Goal: Information Seeking & Learning: Understand process/instructions

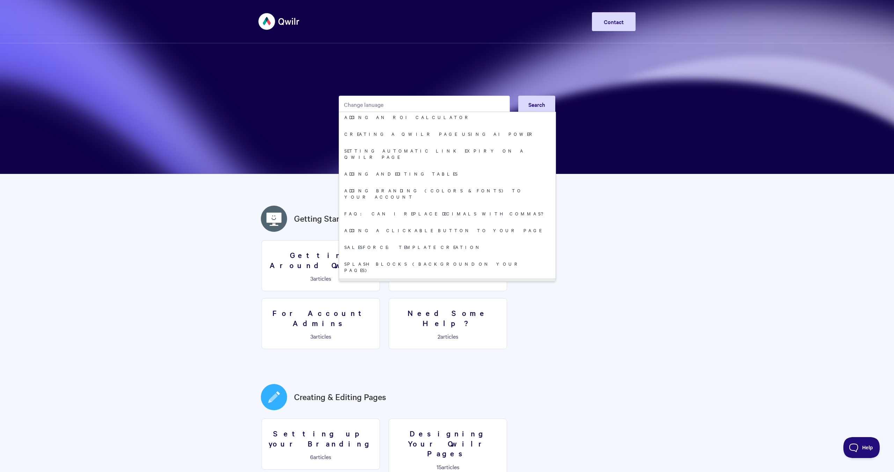
scroll to position [398, 0]
click at [402, 104] on input "Change lanuage" at bounding box center [424, 104] width 171 height 17
click at [371, 107] on input "Change lanuage" at bounding box center [424, 104] width 171 height 17
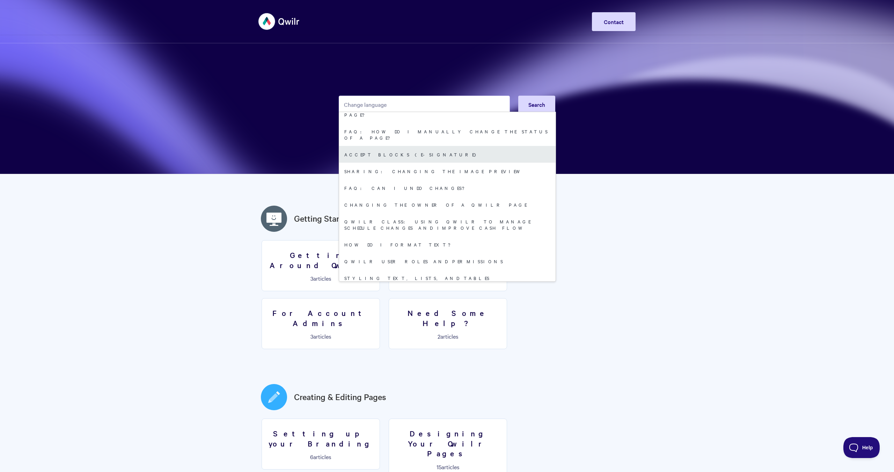
type input "Change language"
click at [445, 146] on link "Accept Blocks (E-Signature)" at bounding box center [447, 154] width 217 height 17
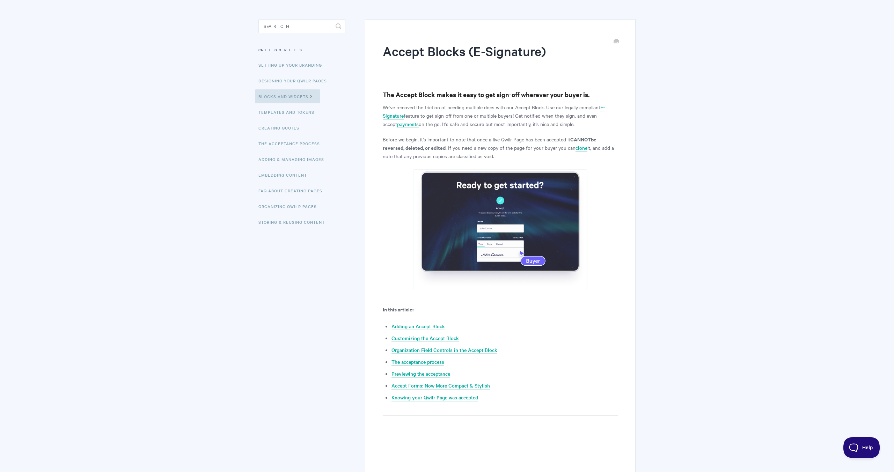
scroll to position [51, 0]
click at [446, 337] on link "Customizing the Accept Block" at bounding box center [424, 338] width 67 height 8
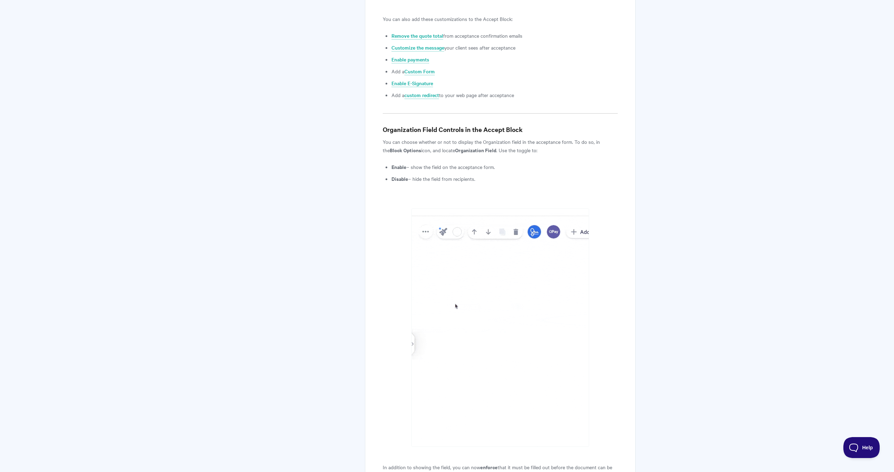
scroll to position [1691, 0]
